Goal: Task Accomplishment & Management: Complete application form

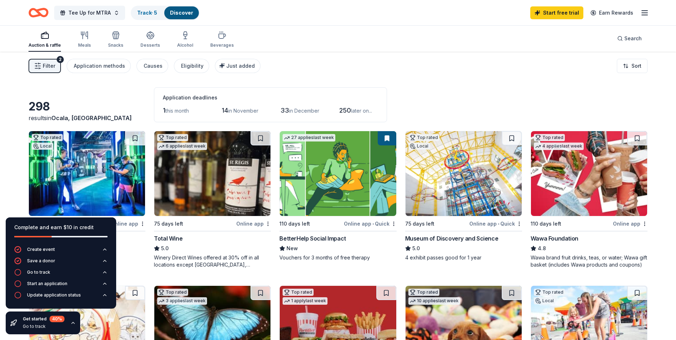
scroll to position [36, 0]
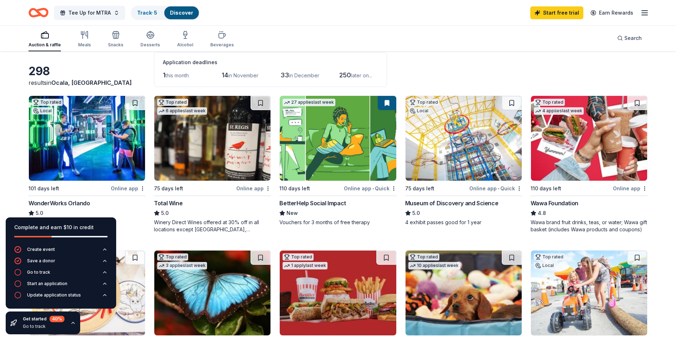
click at [62, 151] on img at bounding box center [87, 138] width 116 height 85
click at [104, 250] on icon "button" at bounding box center [105, 249] width 6 height 6
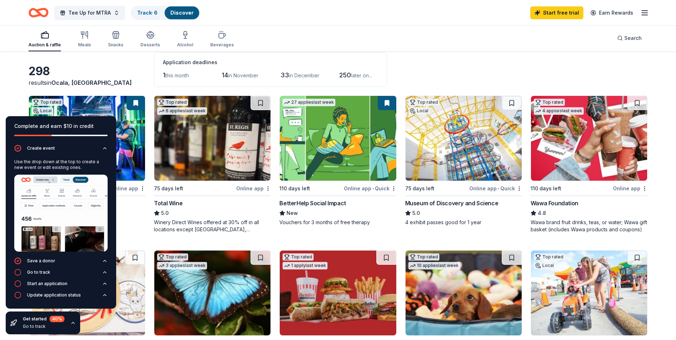
click at [305, 32] on div "Auction & raffle Meals Snacks Desserts Alcohol Beverages Search" at bounding box center [337, 38] width 619 height 26
click at [306, 37] on div "Auction & raffle Meals Snacks Desserts Alcohol Beverages Search" at bounding box center [337, 38] width 619 height 26
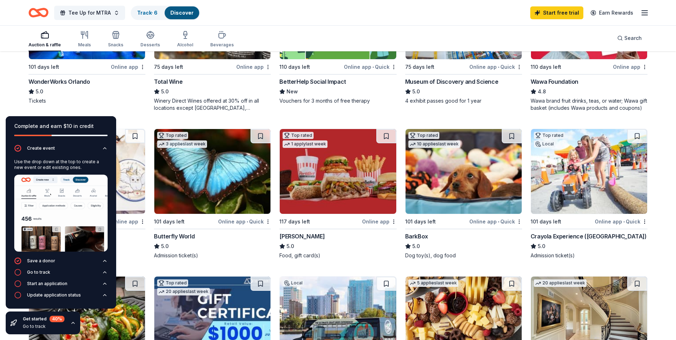
scroll to position [178, 0]
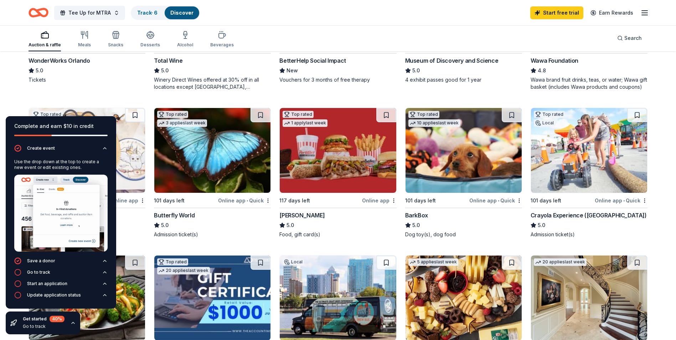
click at [116, 80] on div "Tickets" at bounding box center [86, 79] width 117 height 7
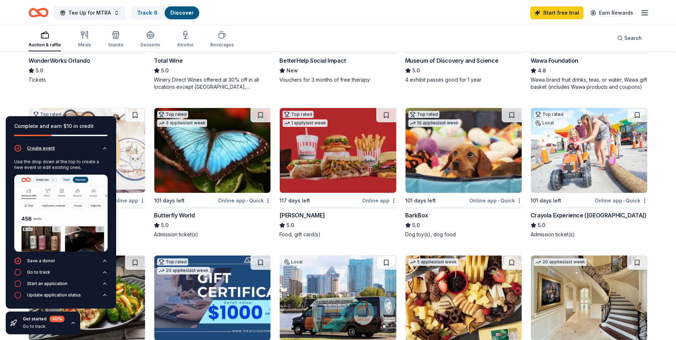
click at [105, 148] on icon "button" at bounding box center [104, 147] width 3 height 1
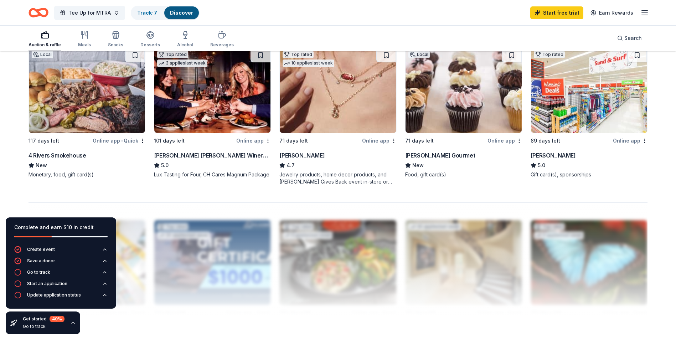
scroll to position [534, 0]
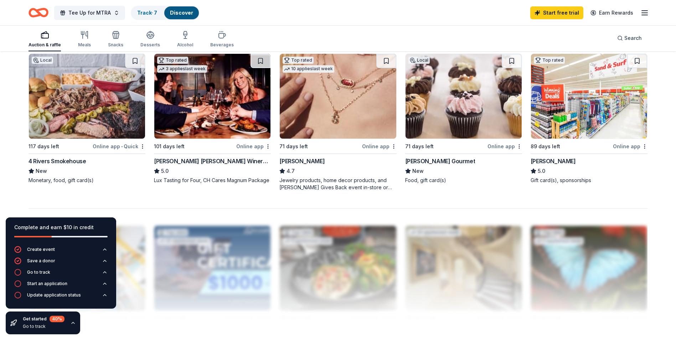
click at [194, 106] on img at bounding box center [212, 96] width 116 height 85
drag, startPoint x: 154, startPoint y: 178, endPoint x: 221, endPoint y: 180, distance: 67.7
click at [40, 271] on div "Go to track" at bounding box center [38, 272] width 23 height 6
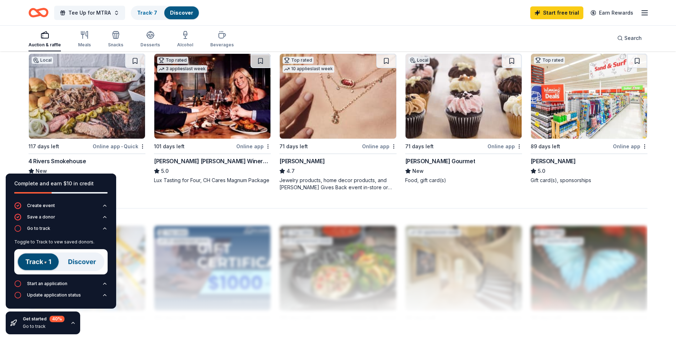
click at [36, 262] on img at bounding box center [60, 261] width 93 height 25
click at [44, 282] on div "Start an application" at bounding box center [47, 284] width 40 height 6
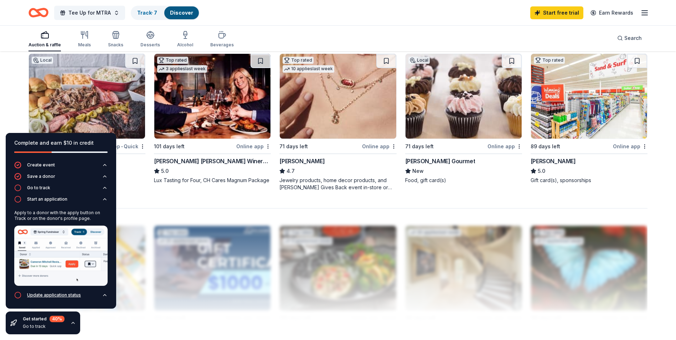
click at [49, 293] on div "Update application status" at bounding box center [54, 295] width 54 height 6
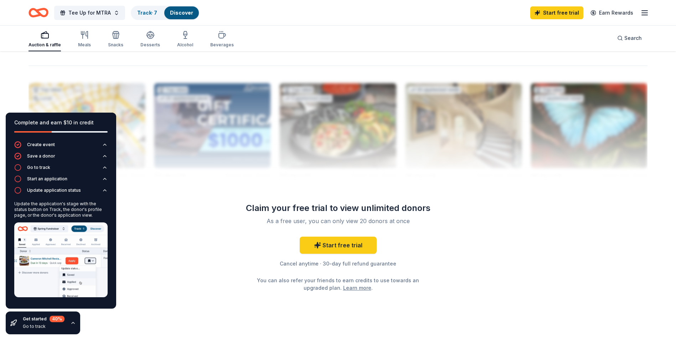
click at [44, 318] on div "Get started 40 %" at bounding box center [44, 319] width 42 height 6
click at [38, 329] on div "Get started 40 % Go to track" at bounding box center [44, 323] width 42 height 14
click at [37, 324] on div "Go to track" at bounding box center [44, 326] width 42 height 6
click at [42, 320] on div "Get started 40 %" at bounding box center [44, 319] width 42 height 6
click at [73, 323] on icon "button" at bounding box center [73, 322] width 3 height 1
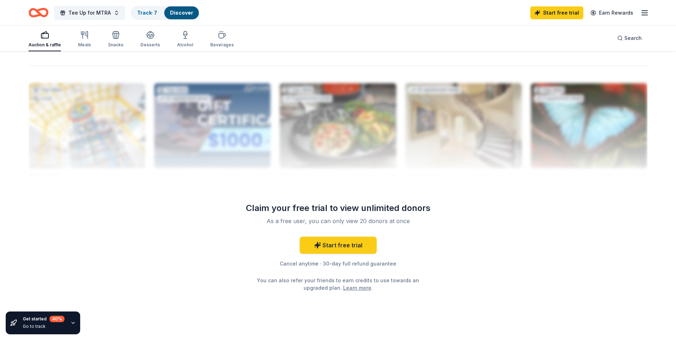
click at [73, 323] on icon "button" at bounding box center [73, 322] width 3 height 1
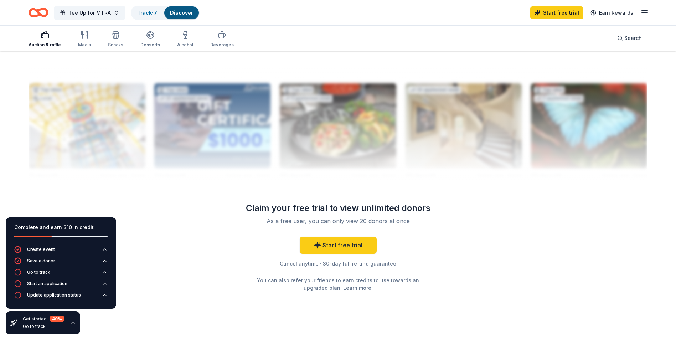
click at [47, 271] on div "Go to track" at bounding box center [38, 272] width 23 height 6
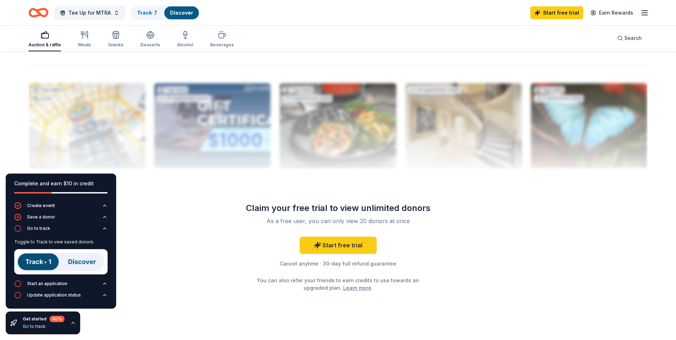
click at [45, 261] on img at bounding box center [60, 261] width 93 height 25
click at [42, 261] on img at bounding box center [60, 261] width 93 height 25
click at [145, 16] on div "Track · 7" at bounding box center [146, 12] width 31 height 13
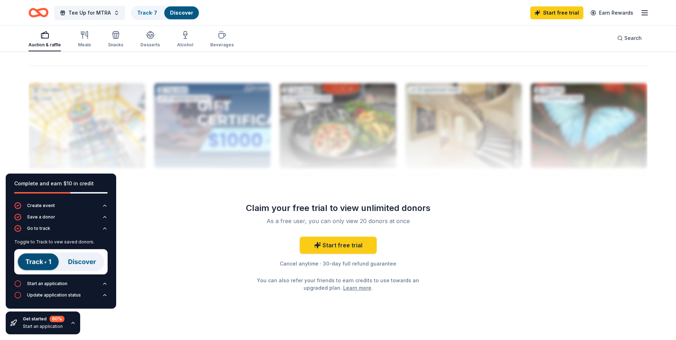
scroll to position [0, 0]
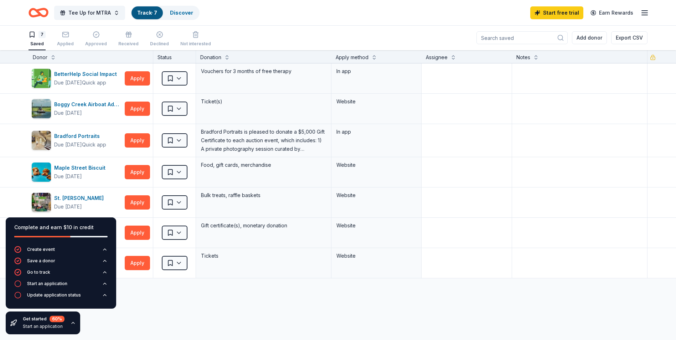
click at [180, 312] on div "BetterHelp Social Impact Due in 110 days Quick app Apply Saved Vouchers for 3 m…" at bounding box center [338, 237] width 676 height 349
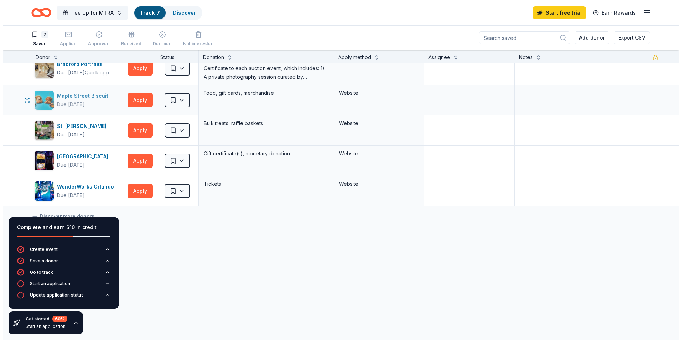
scroll to position [72, 0]
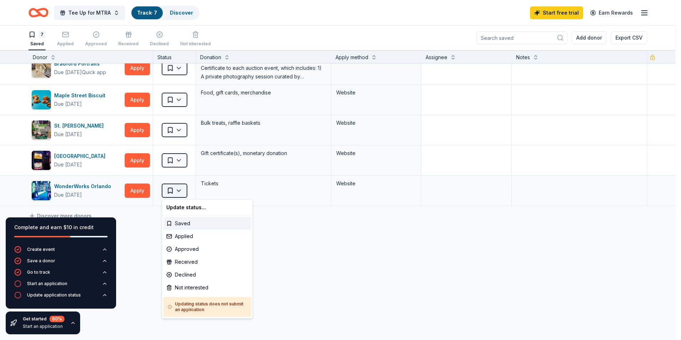
click at [185, 193] on html "Tee Up for MTRA Track · 7 Discover Start free trial Earn Rewards 7 Saved Applie…" at bounding box center [340, 170] width 681 height 340
click at [196, 221] on div "Saved" at bounding box center [207, 223] width 88 height 13
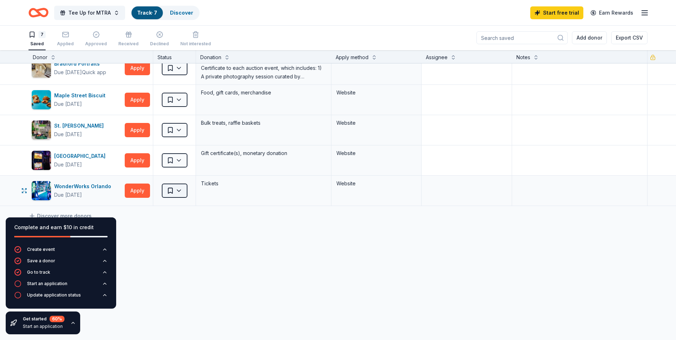
click at [178, 194] on html "Tee Up for MTRA Track · 7 Discover Start free trial Earn Rewards 7 Saved Applie…" at bounding box center [338, 170] width 676 height 340
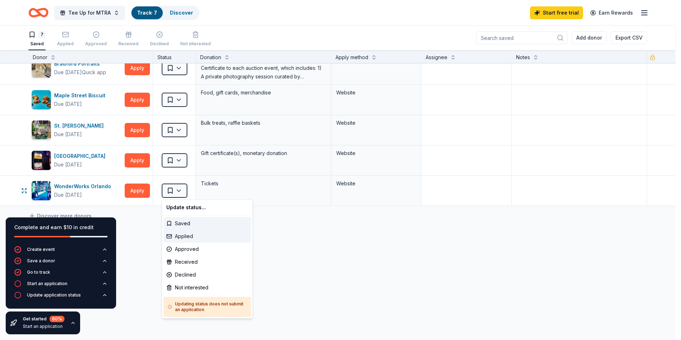
click at [191, 235] on div "Applied" at bounding box center [207, 236] width 88 height 13
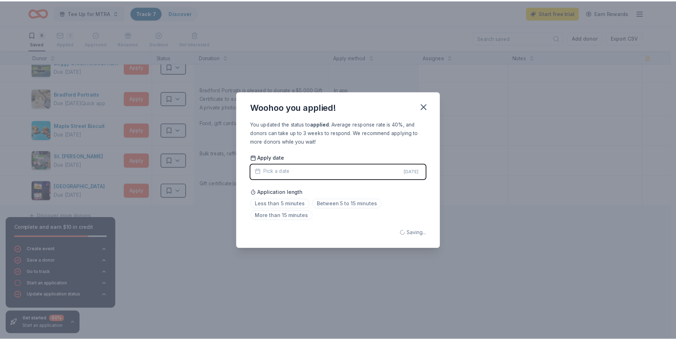
scroll to position [42, 0]
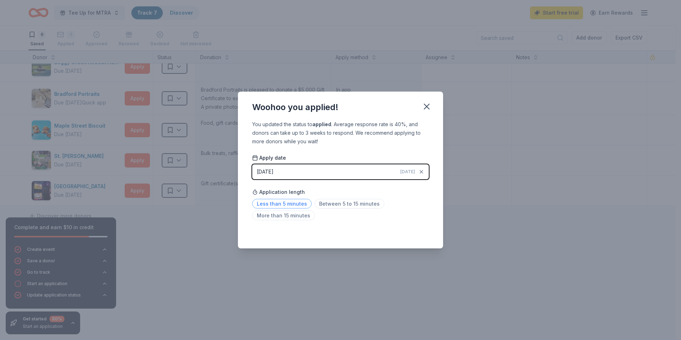
click at [285, 203] on span "Less than 5 minutes" at bounding box center [281, 204] width 59 height 10
click at [429, 105] on icon "button" at bounding box center [427, 107] width 10 height 10
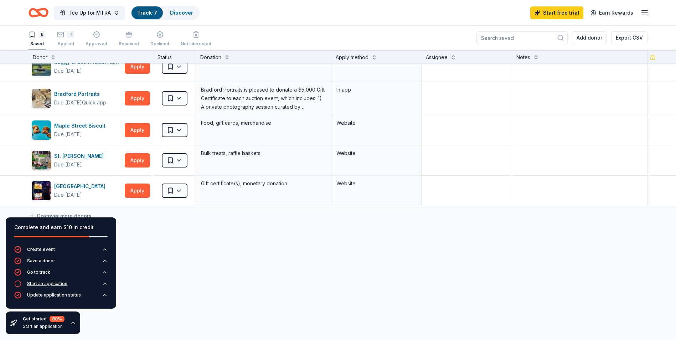
click at [36, 284] on div "Start an application" at bounding box center [47, 284] width 40 height 6
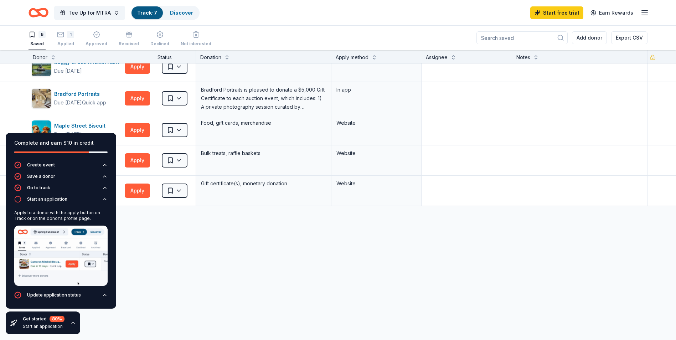
click at [196, 258] on div "BetterHelp Social Impact Due in 110 days Quick app Apply Saved Vouchers for 3 m…" at bounding box center [338, 180] width 676 height 318
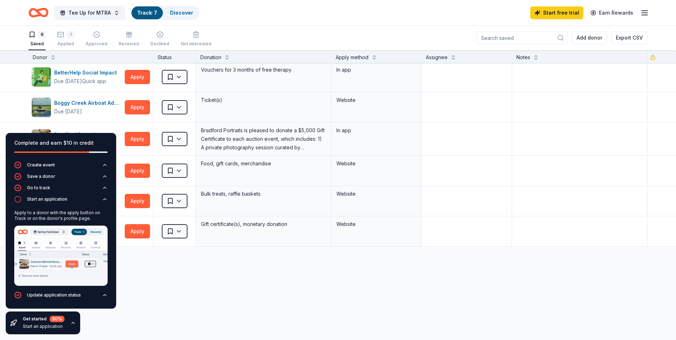
scroll to position [0, 0]
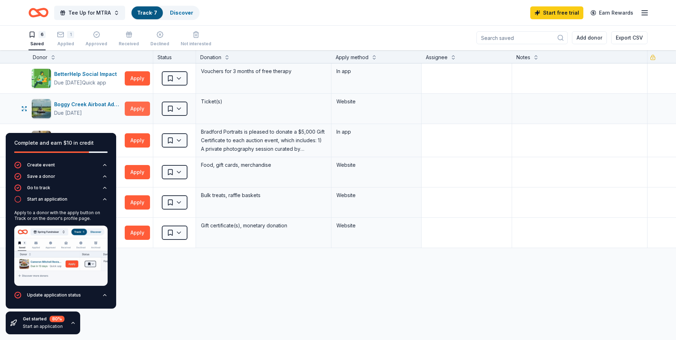
click at [136, 113] on button "Apply" at bounding box center [137, 109] width 25 height 14
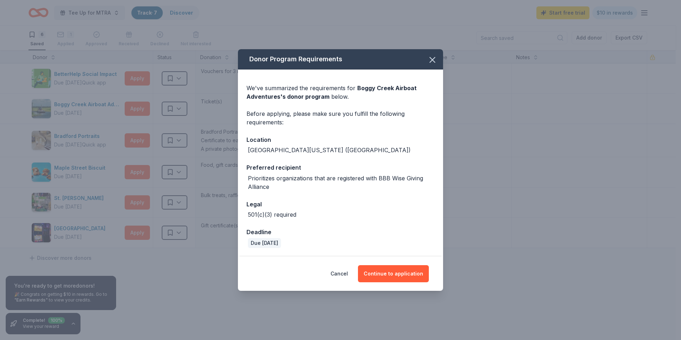
click at [201, 269] on div "Donor Program Requirements We've summarized the requirements for Boggy Creek Ai…" at bounding box center [340, 170] width 681 height 340
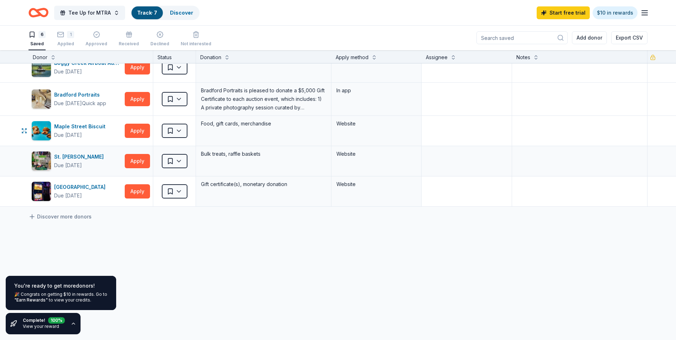
scroll to position [42, 0]
click at [55, 215] on link "Discover more donors" at bounding box center [59, 216] width 63 height 9
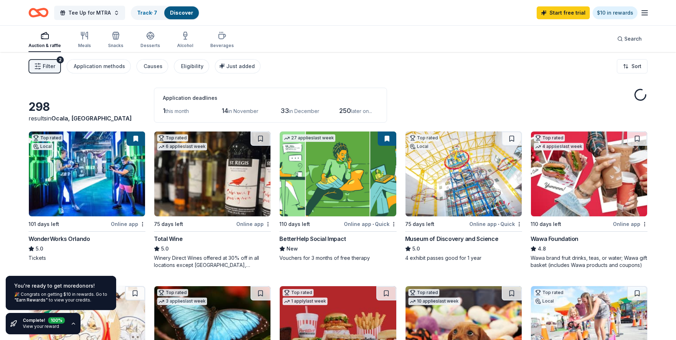
drag, startPoint x: 15, startPoint y: 215, endPoint x: 35, endPoint y: 213, distance: 19.4
click at [35, 213] on img at bounding box center [87, 173] width 116 height 85
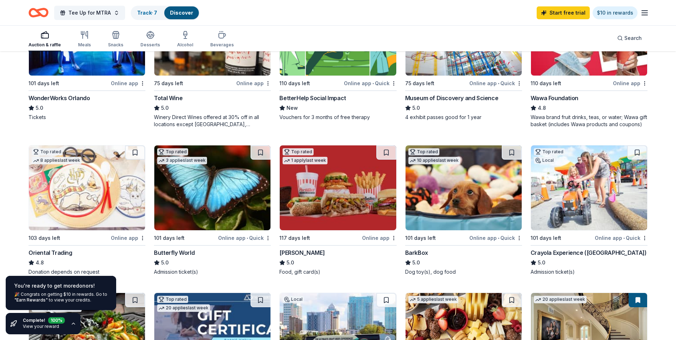
scroll to position [178, 0]
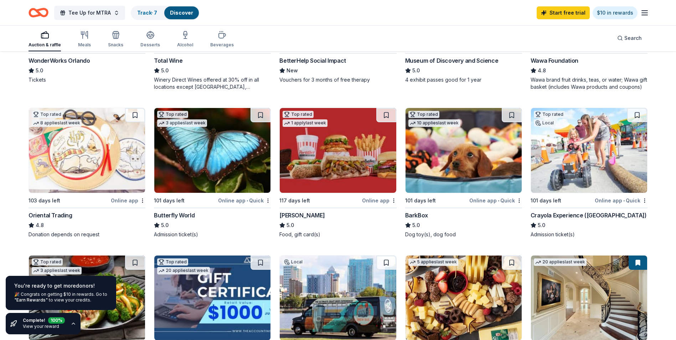
click at [41, 321] on div "Complete! 100 %" at bounding box center [44, 320] width 42 height 6
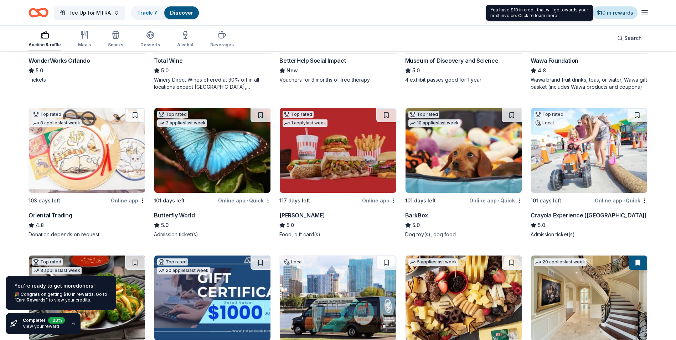
click at [613, 12] on link "$10 in rewards" at bounding box center [614, 12] width 45 height 13
click at [616, 13] on link "$10 in rewards" at bounding box center [614, 12] width 45 height 13
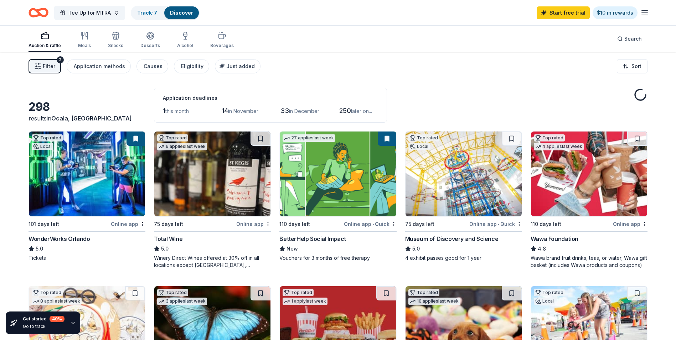
scroll to position [178, 0]
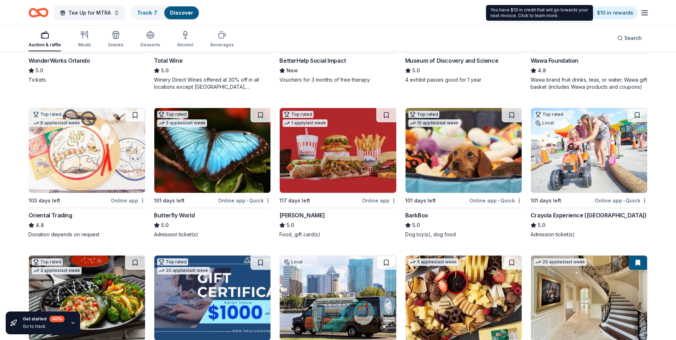
click at [483, 25] on div "Tee Up for MTRA Track · 7 Discover Start free trial $10 in rewards" at bounding box center [338, 12] width 676 height 25
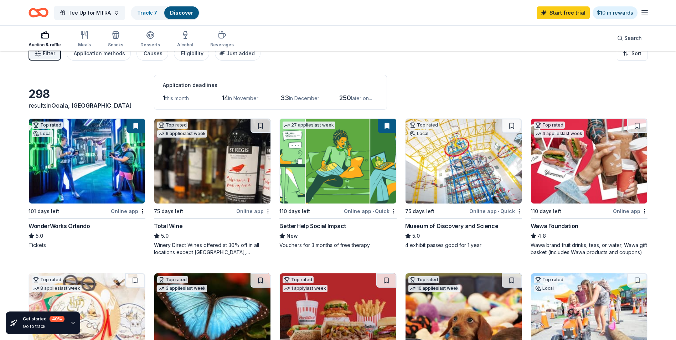
scroll to position [0, 0]
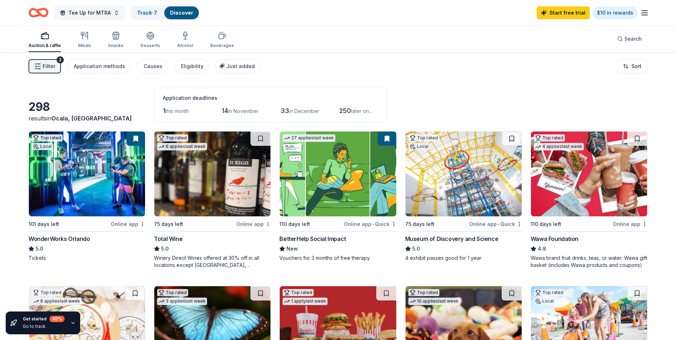
click at [80, 12] on span "Tee Up for MTRA" at bounding box center [89, 13] width 42 height 9
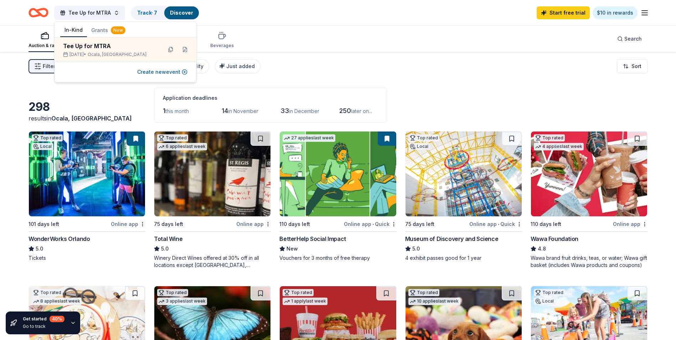
click at [362, 37] on div "Auction & raffle Meals Snacks Desserts Alcohol Beverages Search" at bounding box center [337, 39] width 619 height 26
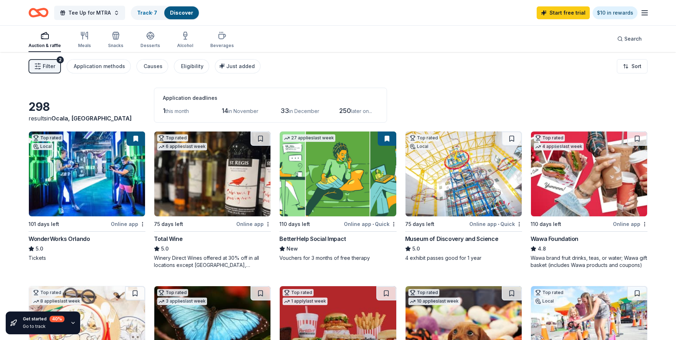
click at [648, 11] on icon "button" at bounding box center [644, 13] width 9 height 9
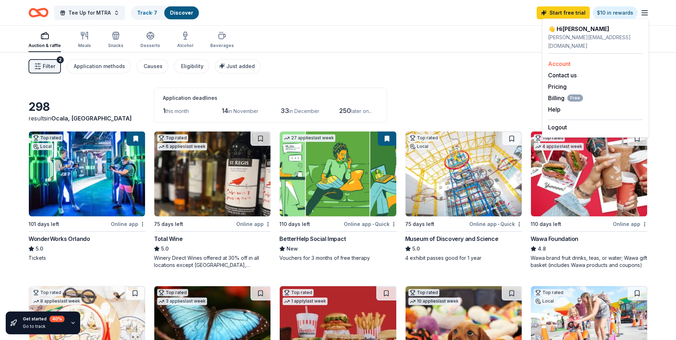
click at [570, 60] on link "Account" at bounding box center [559, 63] width 22 height 7
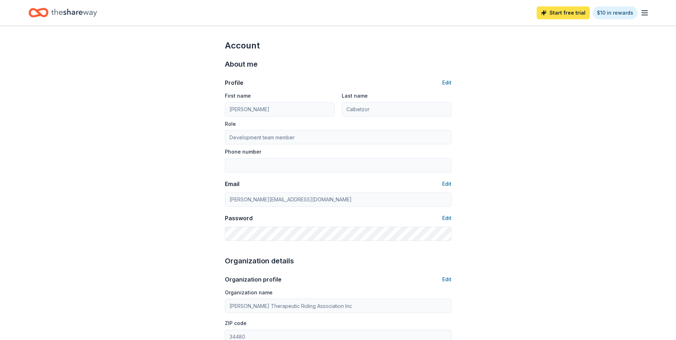
click at [572, 13] on link "Start free trial" at bounding box center [562, 12] width 53 height 13
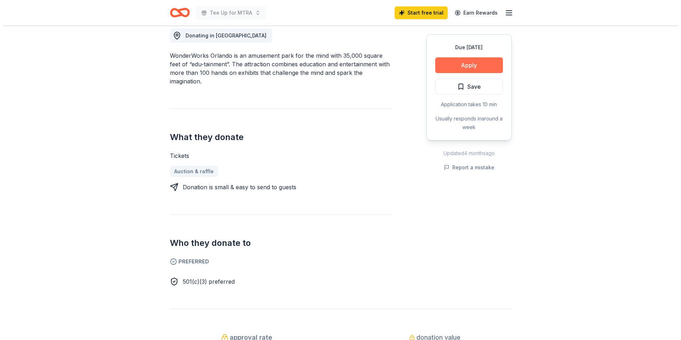
scroll to position [142, 0]
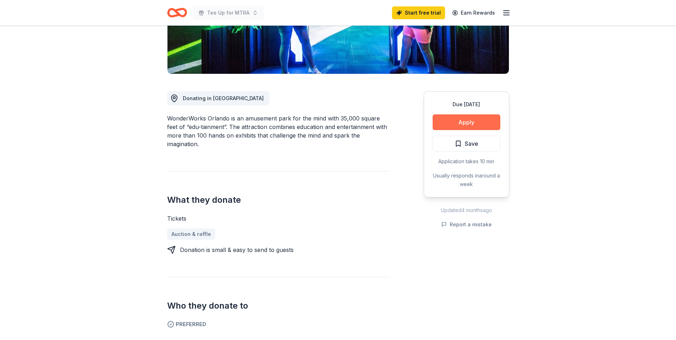
click at [468, 120] on button "Apply" at bounding box center [466, 122] width 68 height 16
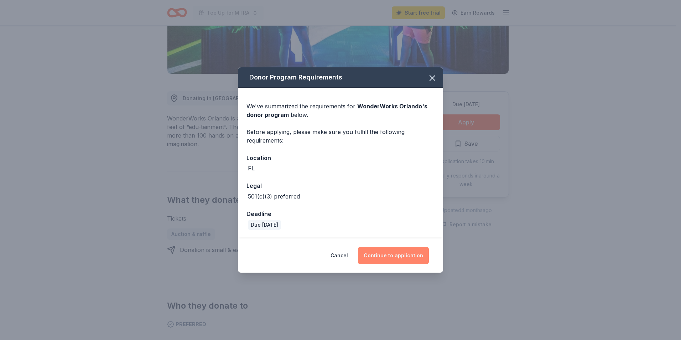
click at [403, 254] on button "Continue to application" at bounding box center [393, 255] width 71 height 17
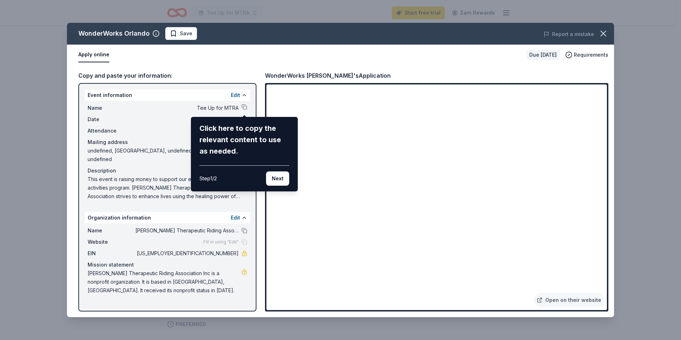
click at [243, 107] on div "WonderWorks Orlando Save Report a mistake Apply online Due in 101 days Requirem…" at bounding box center [340, 170] width 547 height 294
click at [277, 176] on button "Next" at bounding box center [277, 178] width 23 height 14
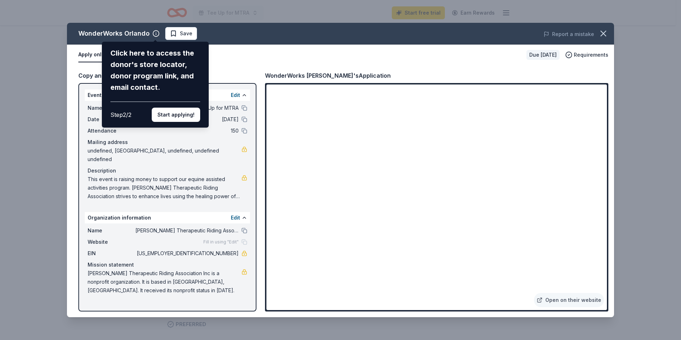
click at [171, 114] on button "Start applying!" at bounding box center [176, 115] width 48 height 14
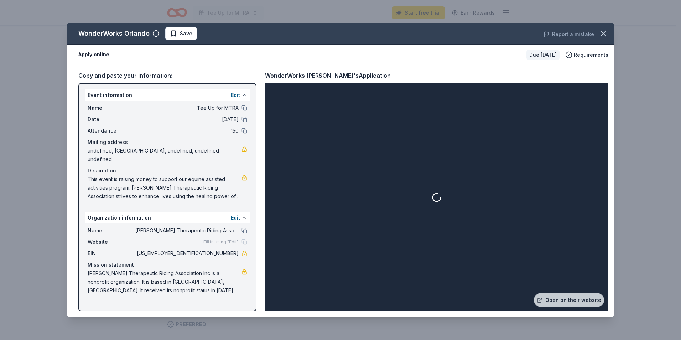
click at [243, 94] on button at bounding box center [244, 95] width 6 height 6
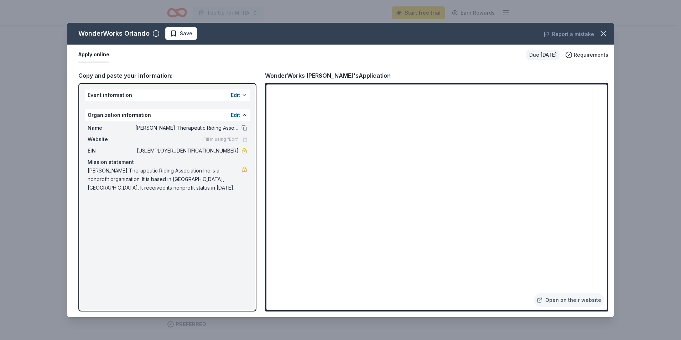
click at [243, 94] on button at bounding box center [244, 95] width 6 height 6
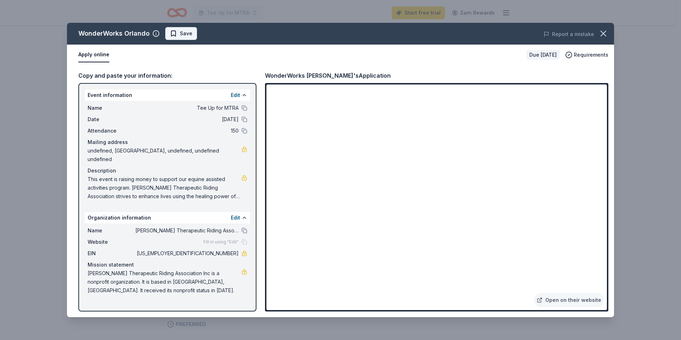
click at [189, 31] on span "Save" at bounding box center [186, 33] width 12 height 9
click at [234, 213] on button "Edit" at bounding box center [235, 217] width 9 height 9
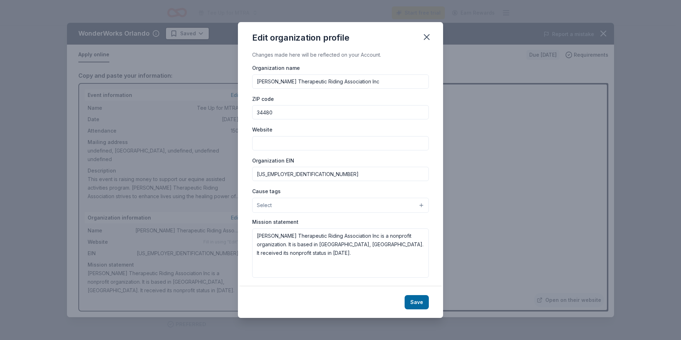
click at [270, 145] on input "Website" at bounding box center [340, 143] width 177 height 14
type input "[DOMAIN_NAME]"
click at [329, 204] on button "Select" at bounding box center [340, 205] width 177 height 15
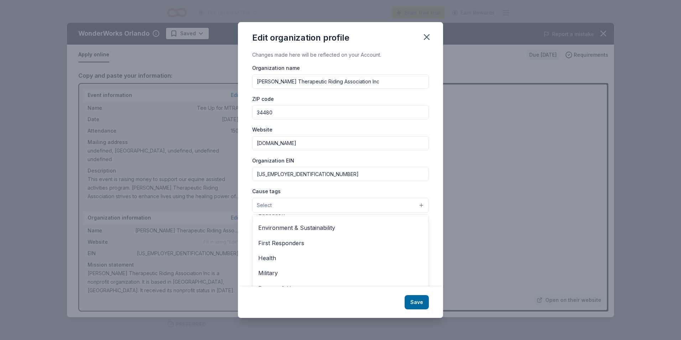
scroll to position [99, 0]
click at [343, 171] on div "Organization name Marion Therapeutic Riding Association Inc ZIP code 34480 Webs…" at bounding box center [340, 170] width 177 height 214
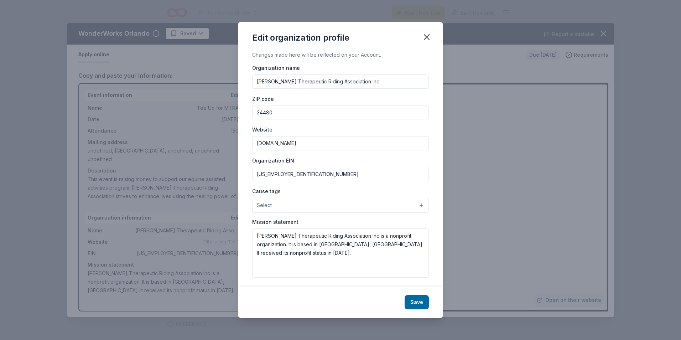
click at [328, 206] on button "Select" at bounding box center [340, 205] width 177 height 15
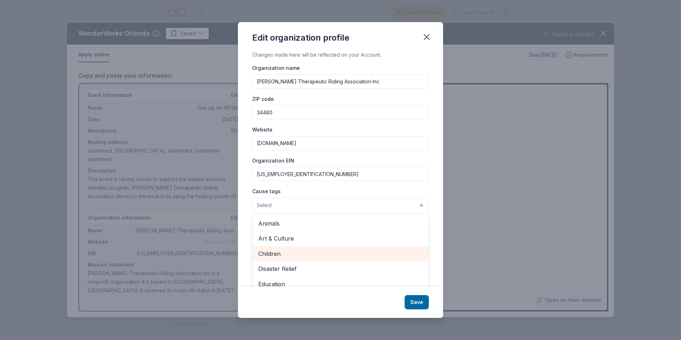
click at [297, 249] on span "Children" at bounding box center [340, 253] width 165 height 9
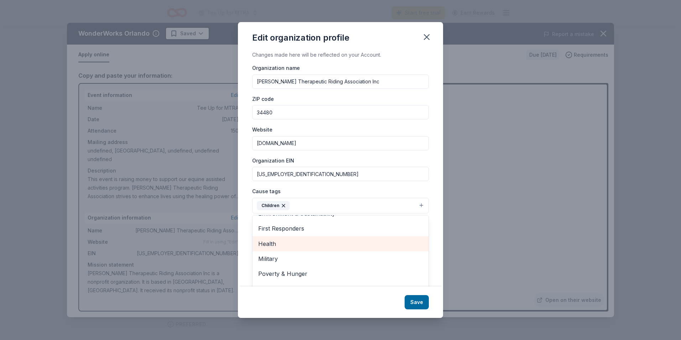
click at [315, 245] on span "Health" at bounding box center [340, 243] width 165 height 9
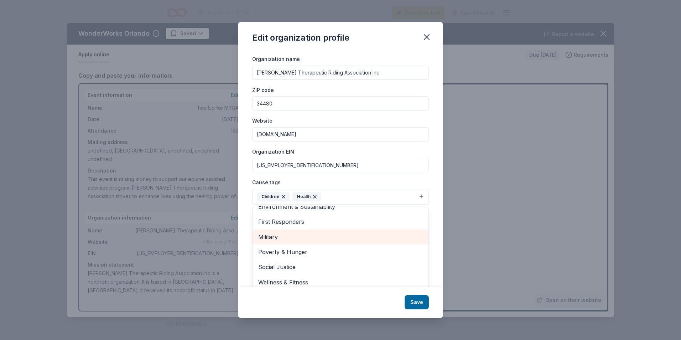
scroll to position [14, 0]
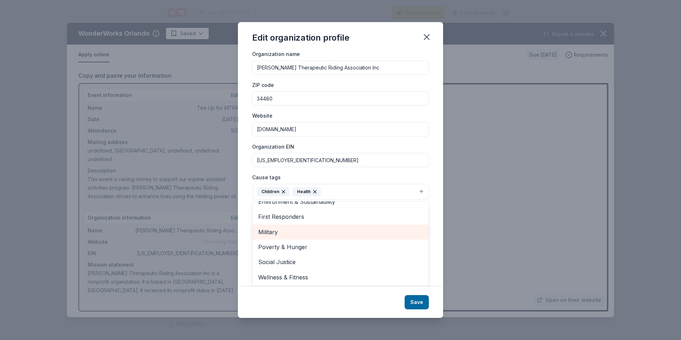
click at [319, 236] on span "Military" at bounding box center [340, 231] width 165 height 9
click at [416, 301] on div "Edit organization profile Changes made here will be reflected on your Account. …" at bounding box center [340, 170] width 205 height 296
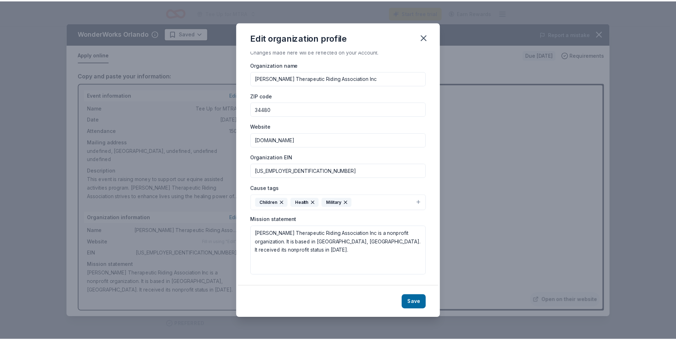
scroll to position [3, 0]
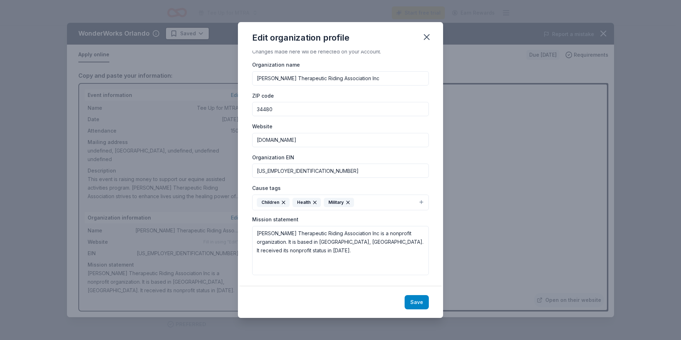
click at [414, 301] on button "Save" at bounding box center [417, 302] width 24 height 14
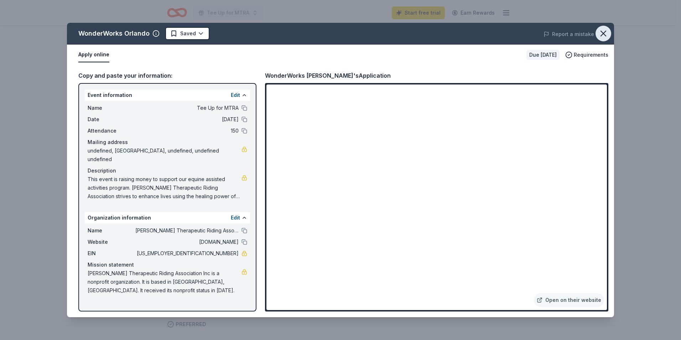
click at [604, 32] on icon "button" at bounding box center [603, 33] width 10 height 10
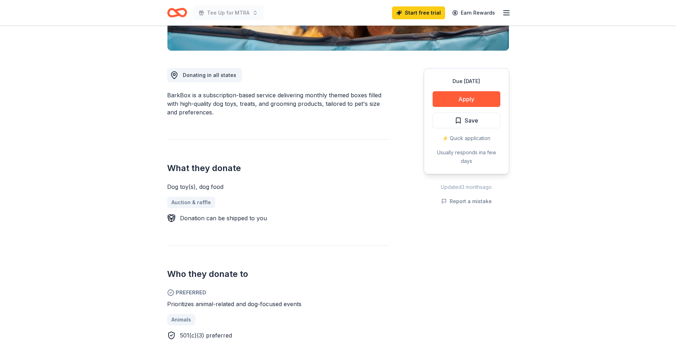
scroll to position [178, 0]
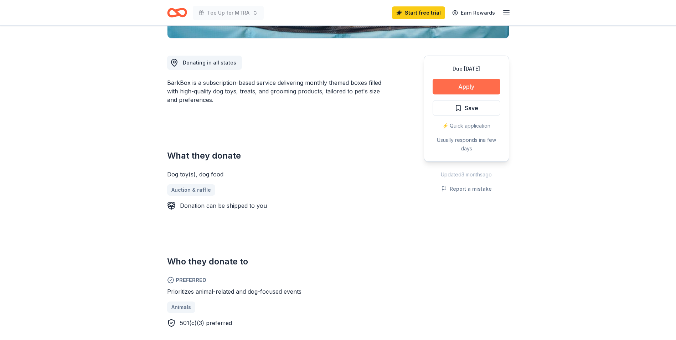
click at [464, 86] on button "Apply" at bounding box center [466, 87] width 68 height 16
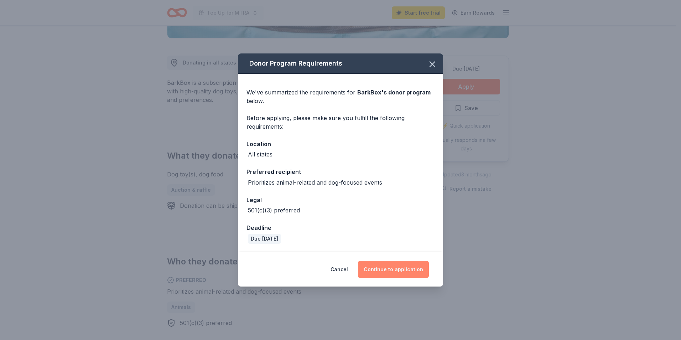
click at [390, 268] on button "Continue to application" at bounding box center [393, 269] width 71 height 17
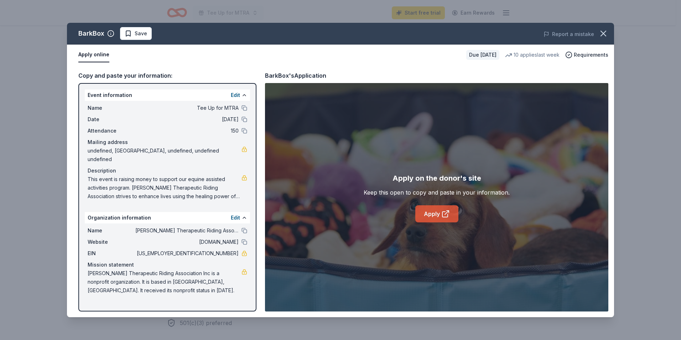
click at [437, 212] on link "Apply" at bounding box center [436, 213] width 43 height 17
click at [602, 33] on icon "button" at bounding box center [603, 33] width 10 height 10
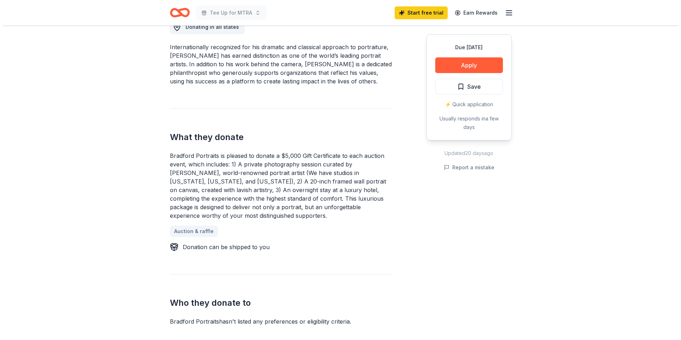
scroll to position [36, 0]
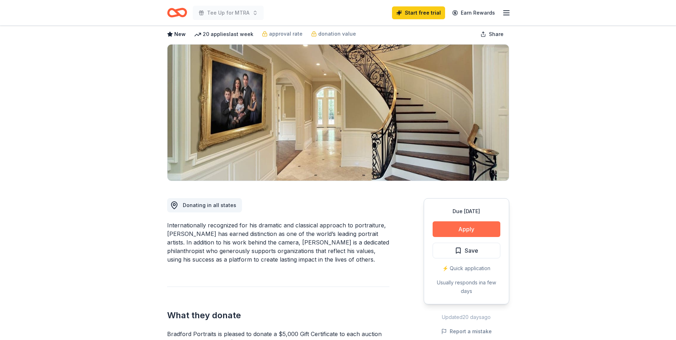
click at [475, 227] on button "Apply" at bounding box center [466, 229] width 68 height 16
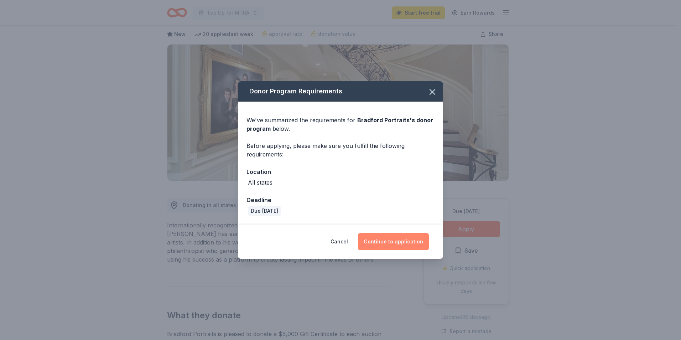
click at [399, 242] on button "Continue to application" at bounding box center [393, 241] width 71 height 17
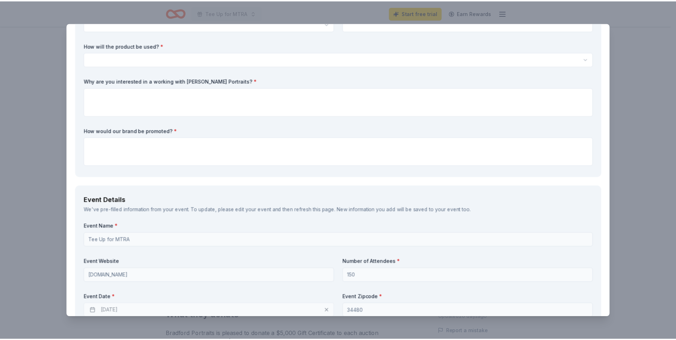
scroll to position [0, 0]
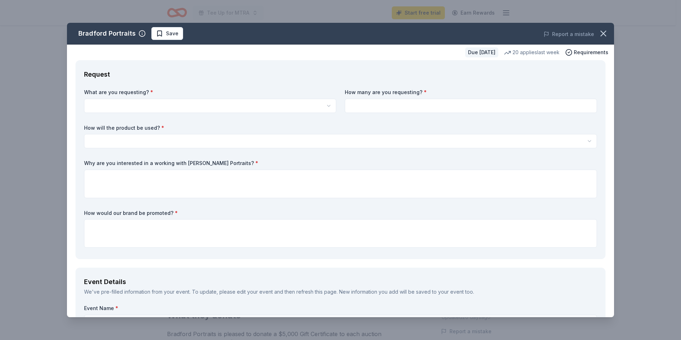
drag, startPoint x: 597, startPoint y: 35, endPoint x: 380, endPoint y: 38, distance: 216.9
click at [598, 35] on icon "button" at bounding box center [603, 33] width 10 height 10
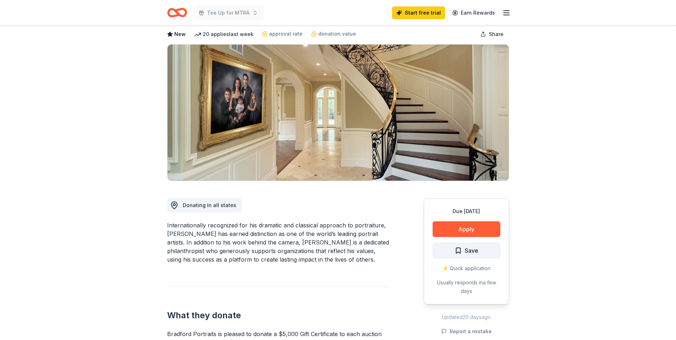
click at [479, 256] on button "Save" at bounding box center [466, 251] width 68 height 16
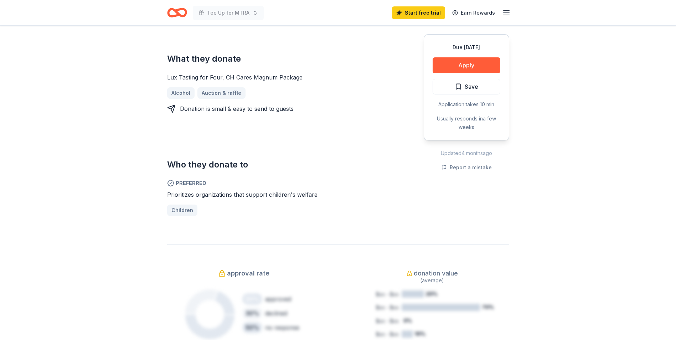
scroll to position [71, 0]
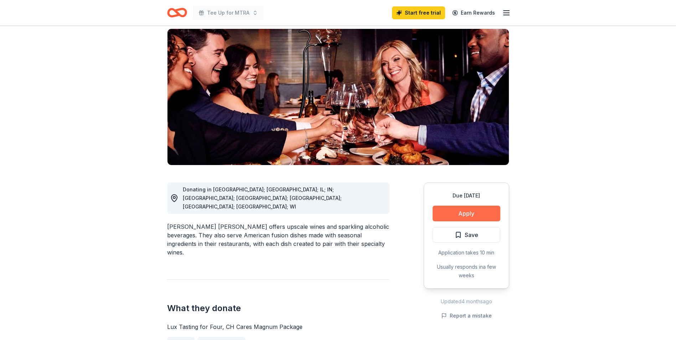
click at [472, 206] on button "Apply" at bounding box center [466, 214] width 68 height 16
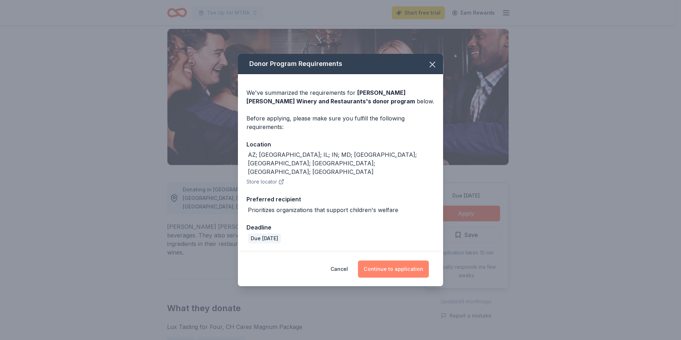
click at [402, 260] on button "Continue to application" at bounding box center [393, 268] width 71 height 17
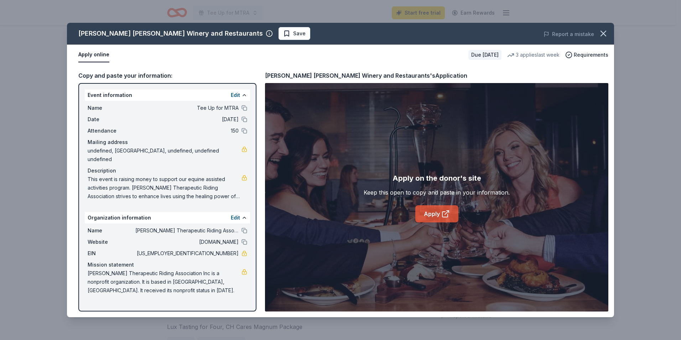
click at [443, 216] on icon at bounding box center [445, 213] width 9 height 9
click at [599, 34] on icon "button" at bounding box center [603, 33] width 10 height 10
